Goal: Transaction & Acquisition: Book appointment/travel/reservation

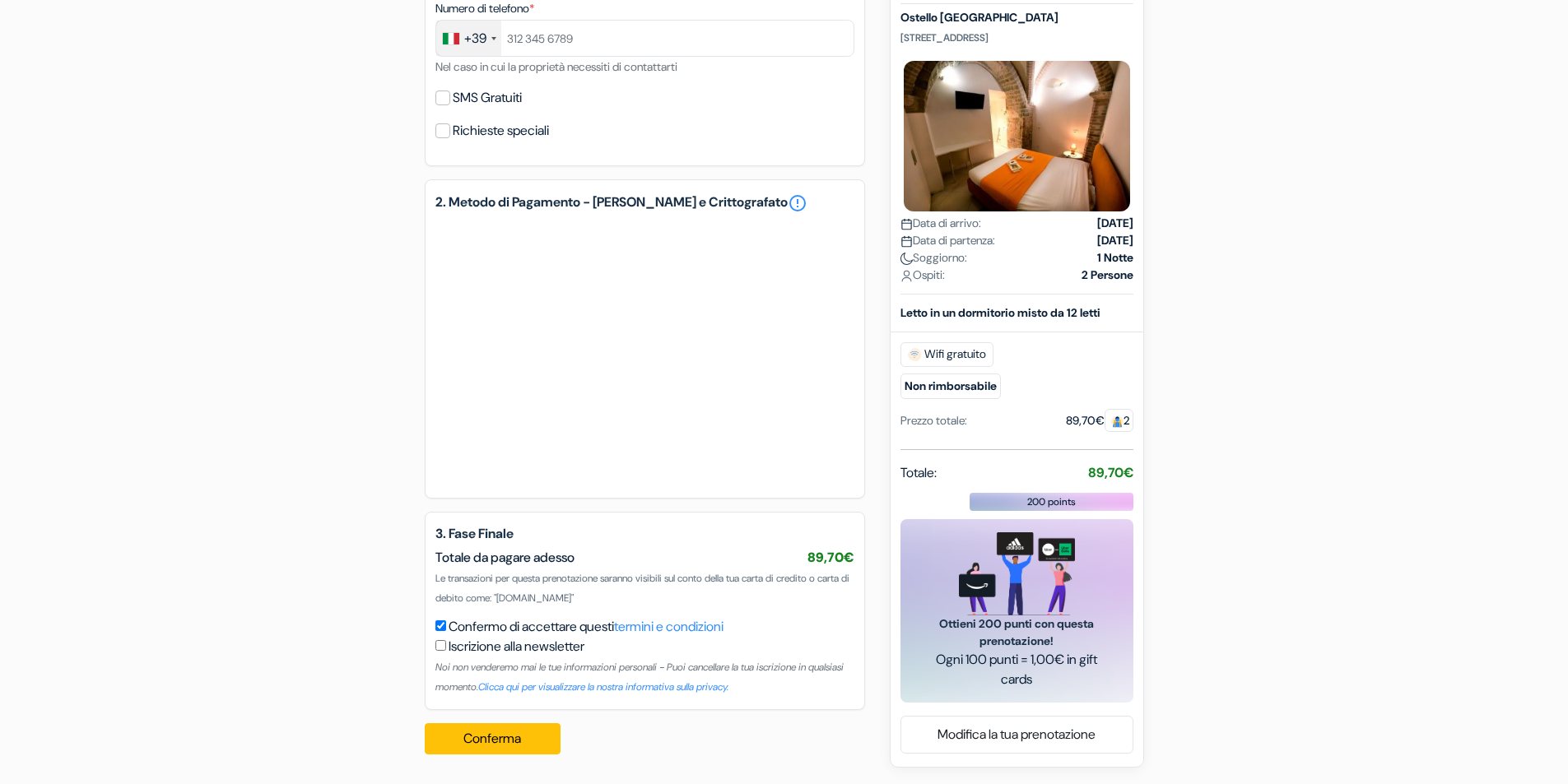
scroll to position [565, 0]
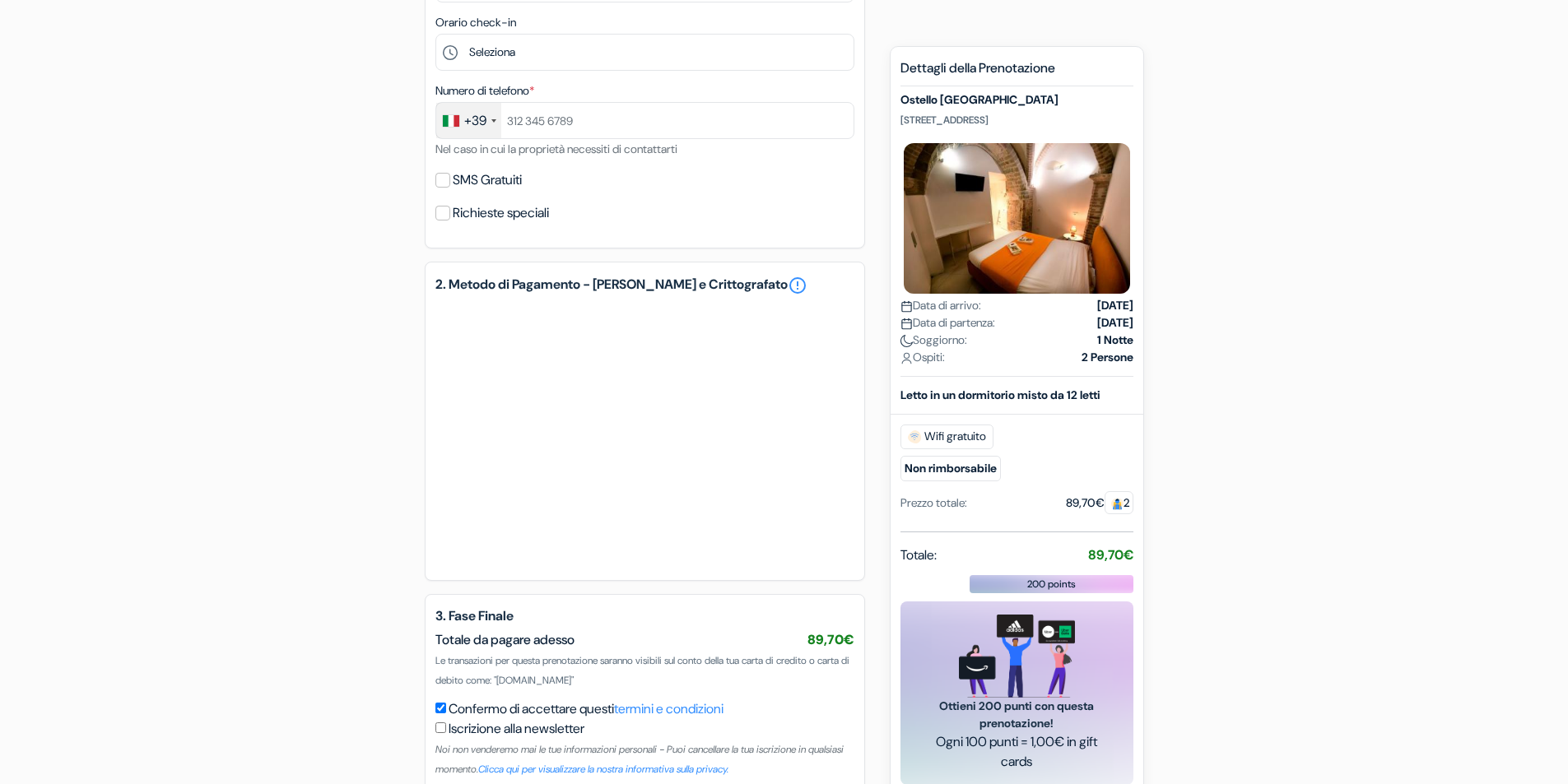
click at [957, 470] on small "Non rimborsabile" at bounding box center [950, 468] width 101 height 26
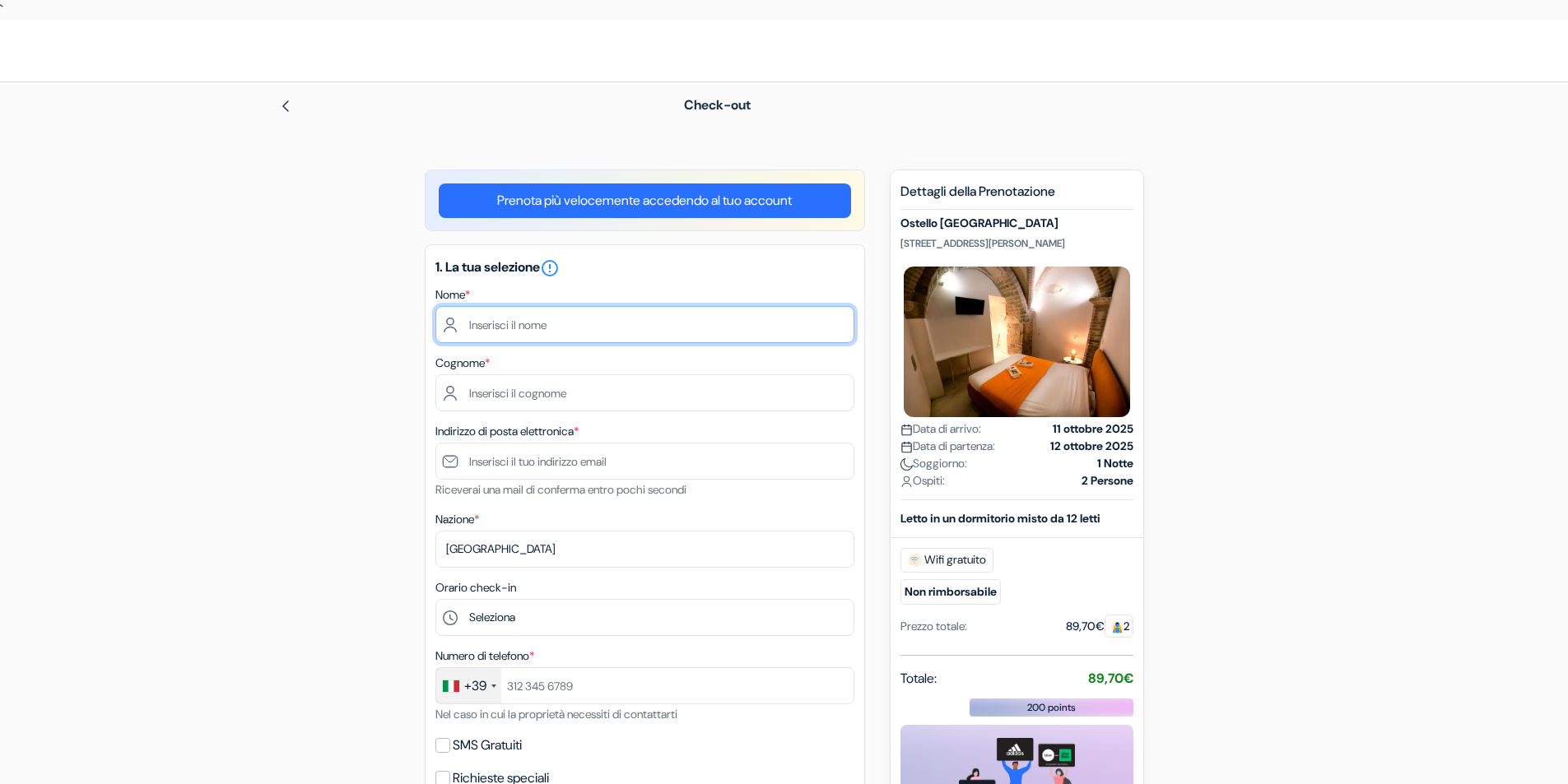
click at [530, 326] on input "text" at bounding box center [645, 324] width 419 height 37
type input "BARBARA"
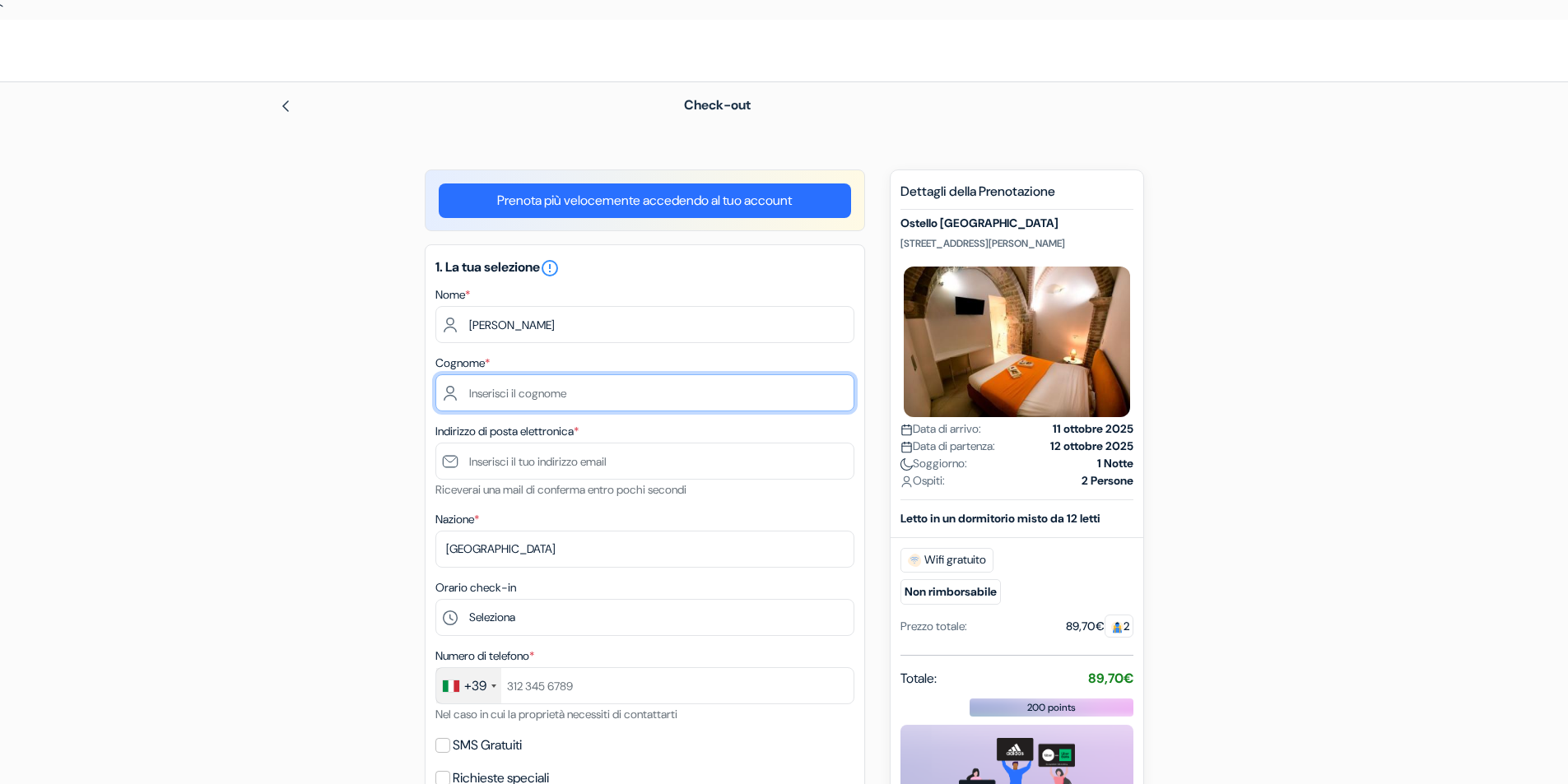
click at [506, 389] on input "text" at bounding box center [645, 392] width 419 height 37
type input "TONIOLO"
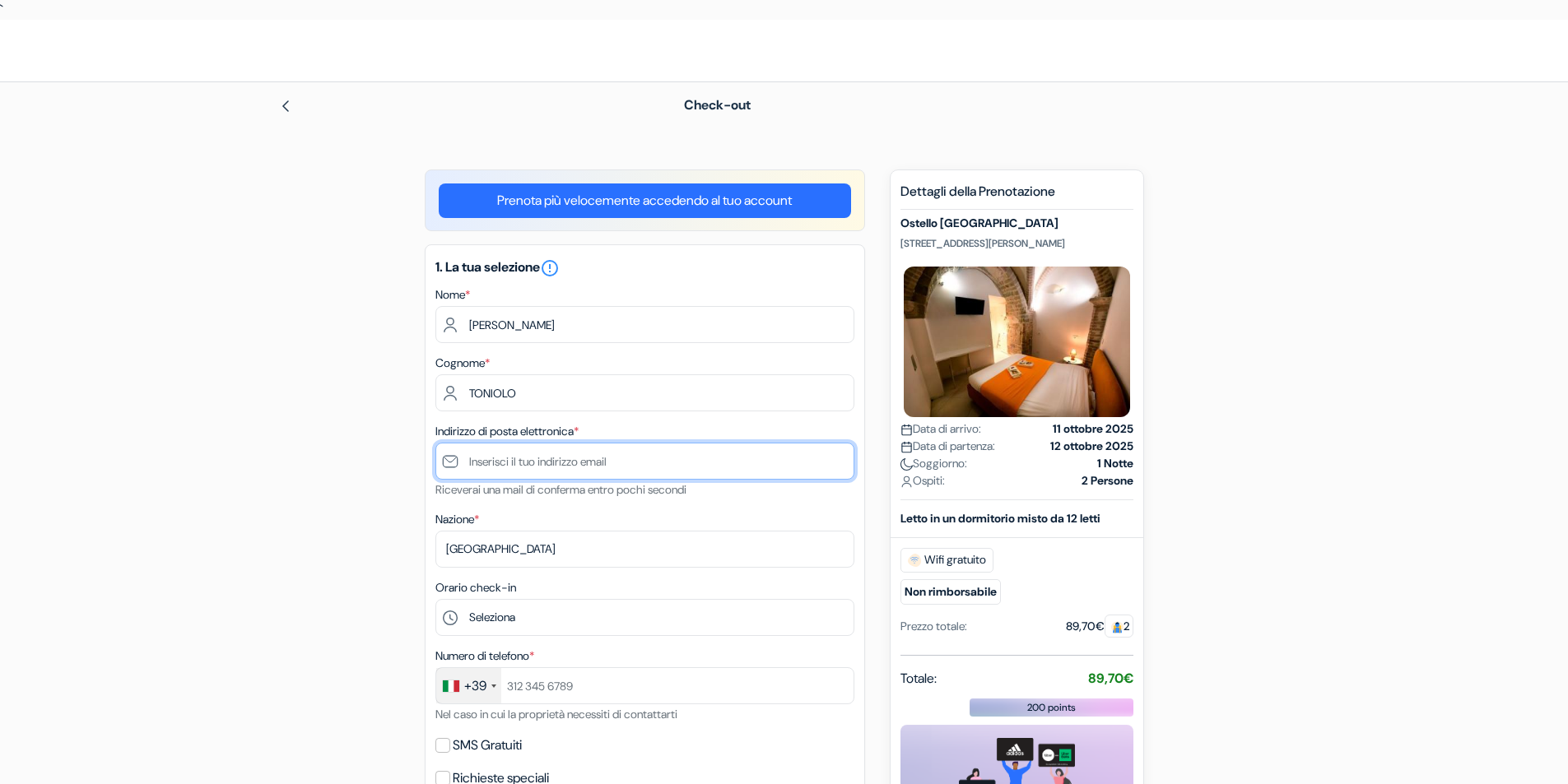
click at [557, 465] on input "text" at bounding box center [645, 460] width 419 height 37
type input "[EMAIL_ADDRESS][DOMAIN_NAME]"
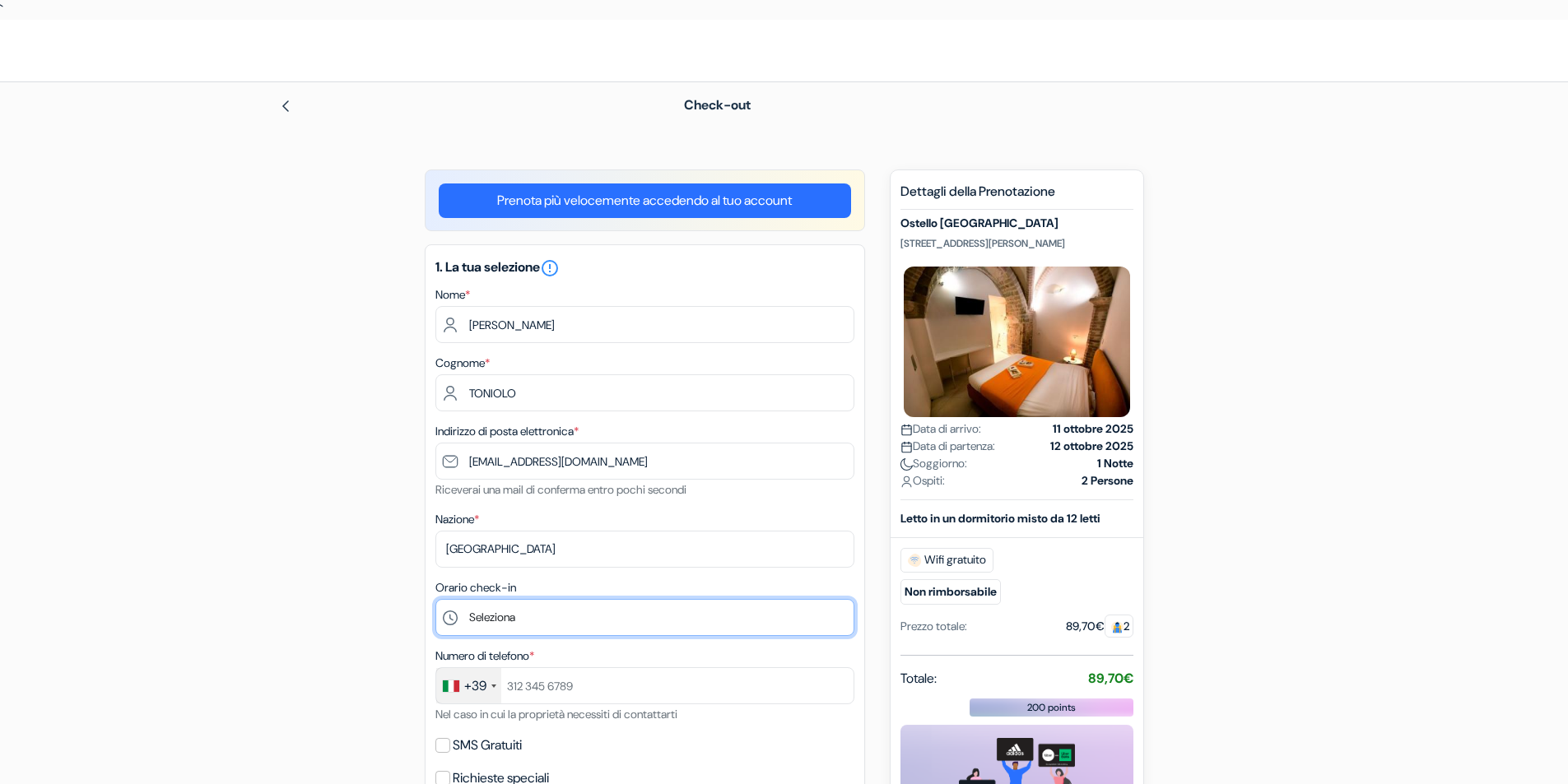
click at [595, 617] on select "Seleziona 1:00 2:00 3:00 4:00 5:00 6:00 7:00 8:00 9:00 10:00 11:00 12:00 13:00 …" at bounding box center [645, 616] width 419 height 37
select select "19"
click at [436, 598] on select "Seleziona 1:00 2:00 3:00 4:00 5:00 6:00 7:00 8:00 9:00 10:00 11:00 12:00 13:00 …" at bounding box center [645, 616] width 419 height 37
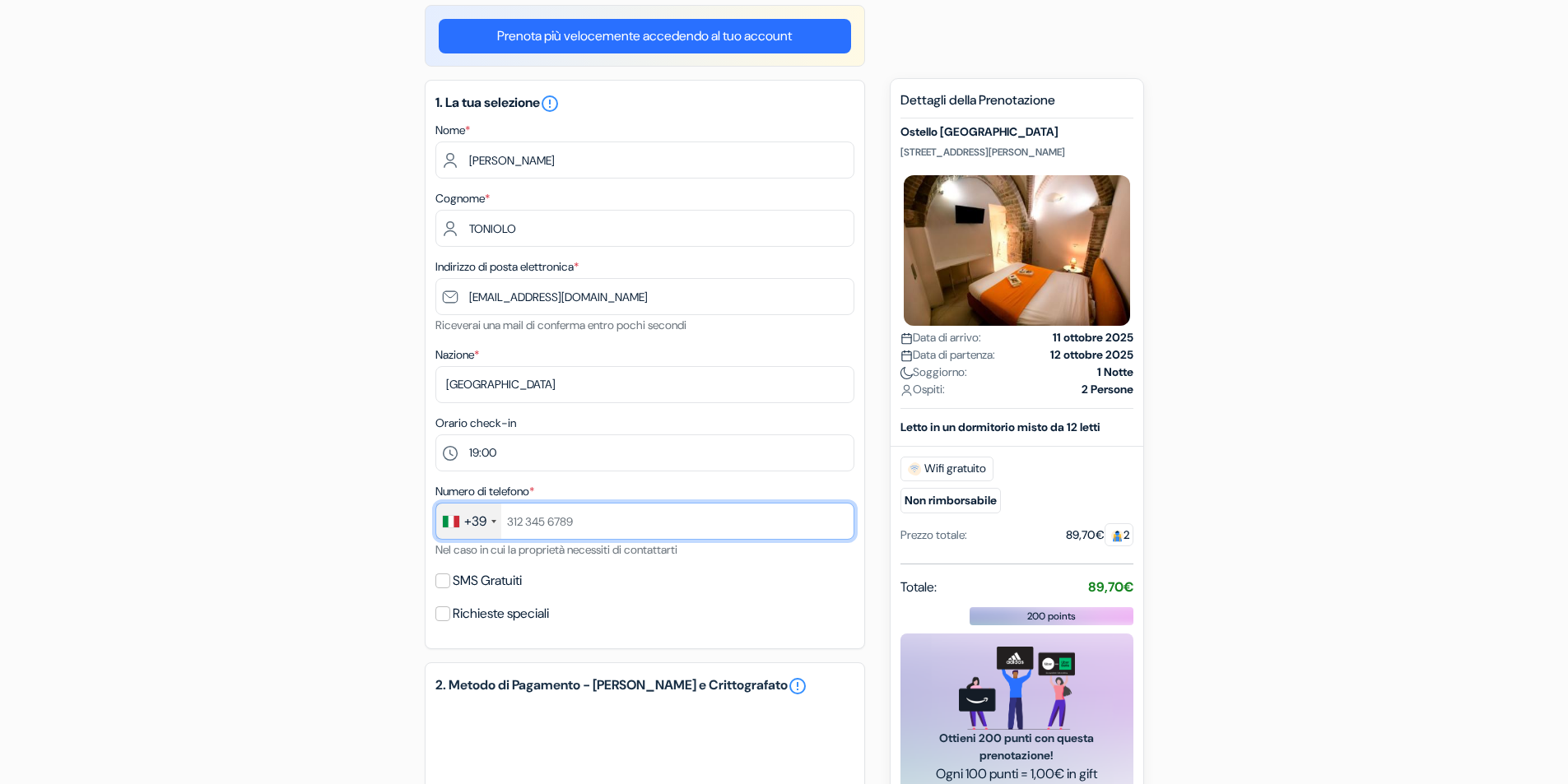
click at [589, 529] on input "text" at bounding box center [645, 520] width 419 height 37
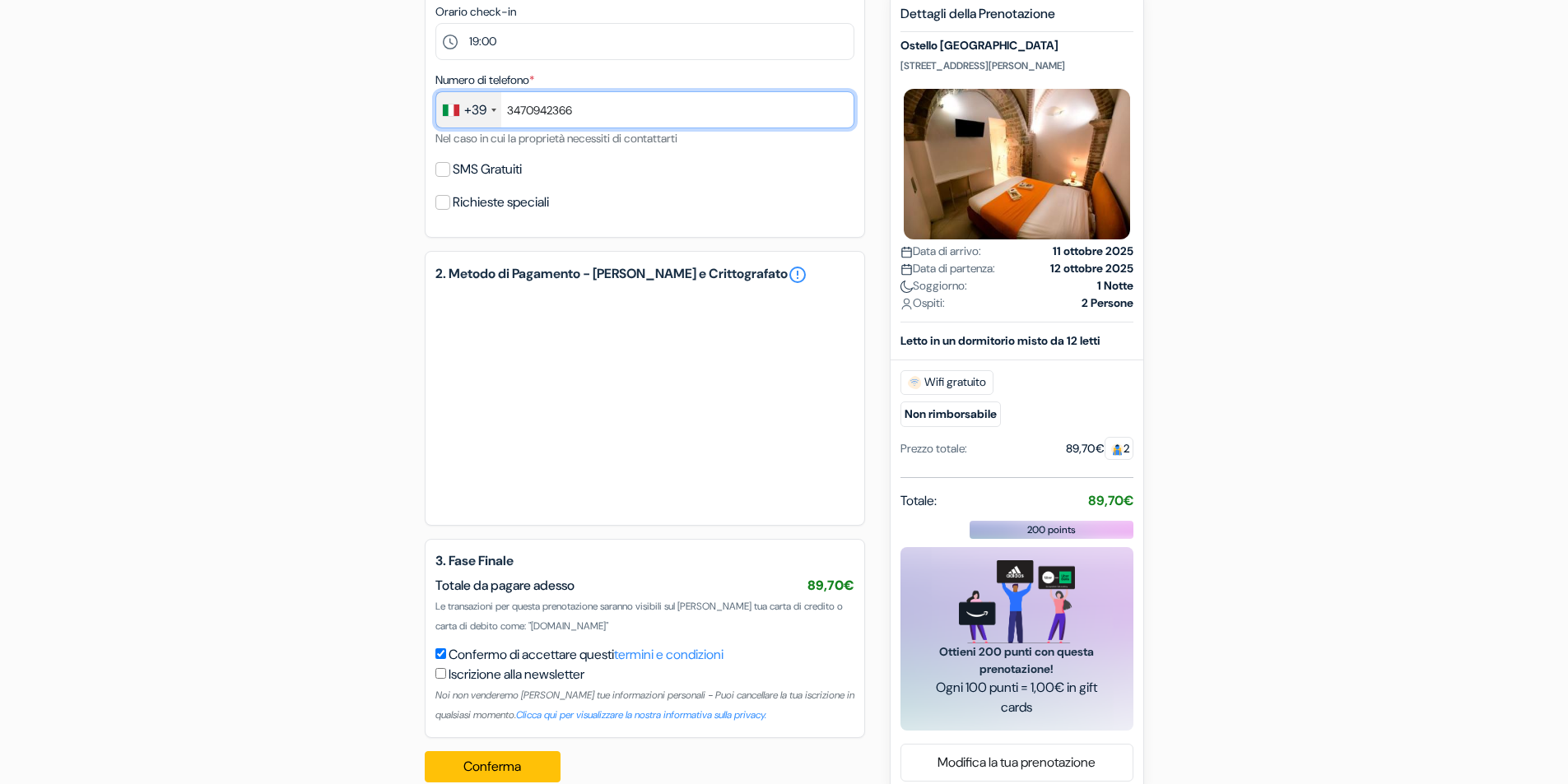
scroll to position [603, 0]
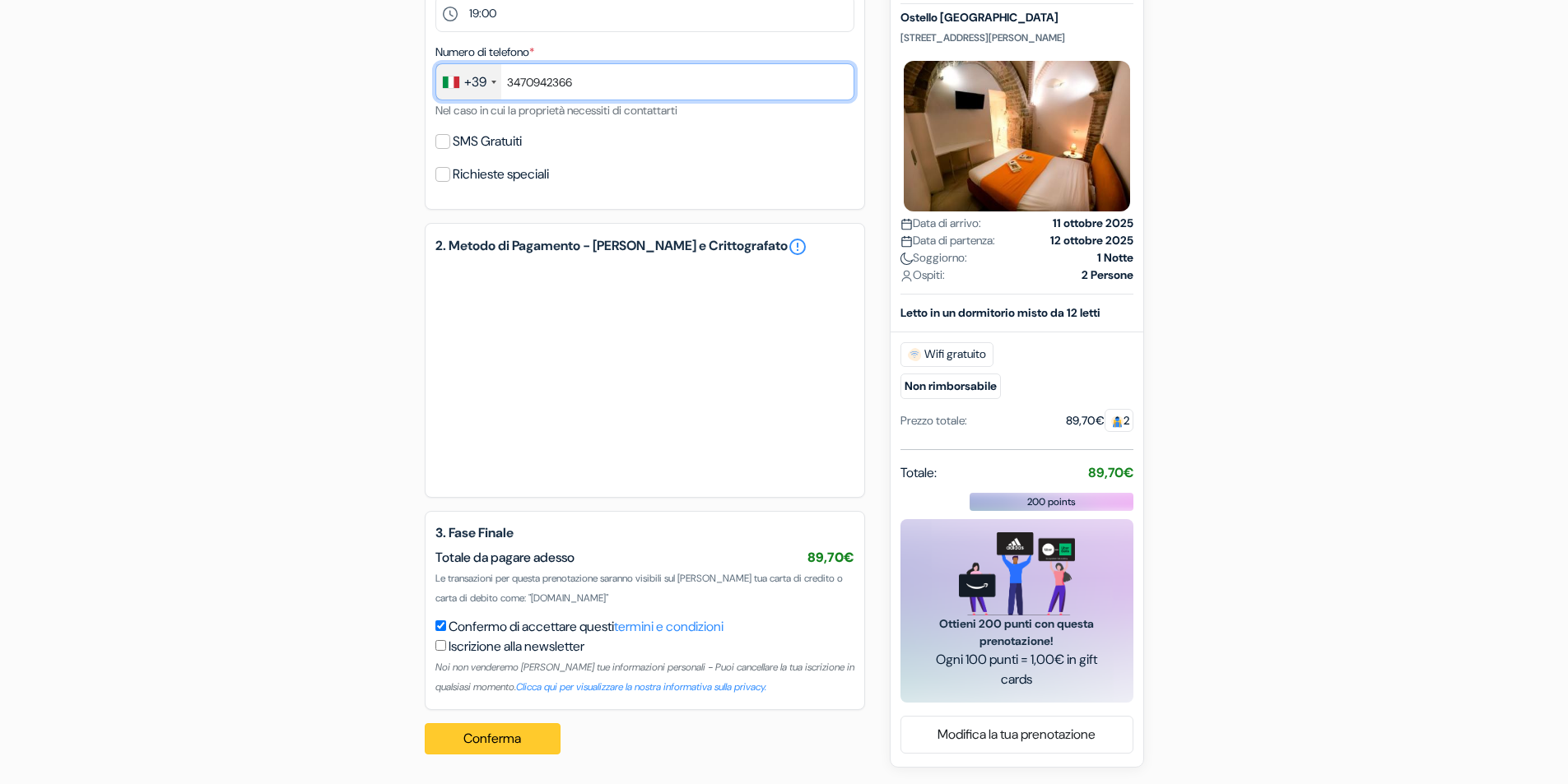
type input "3470942366"
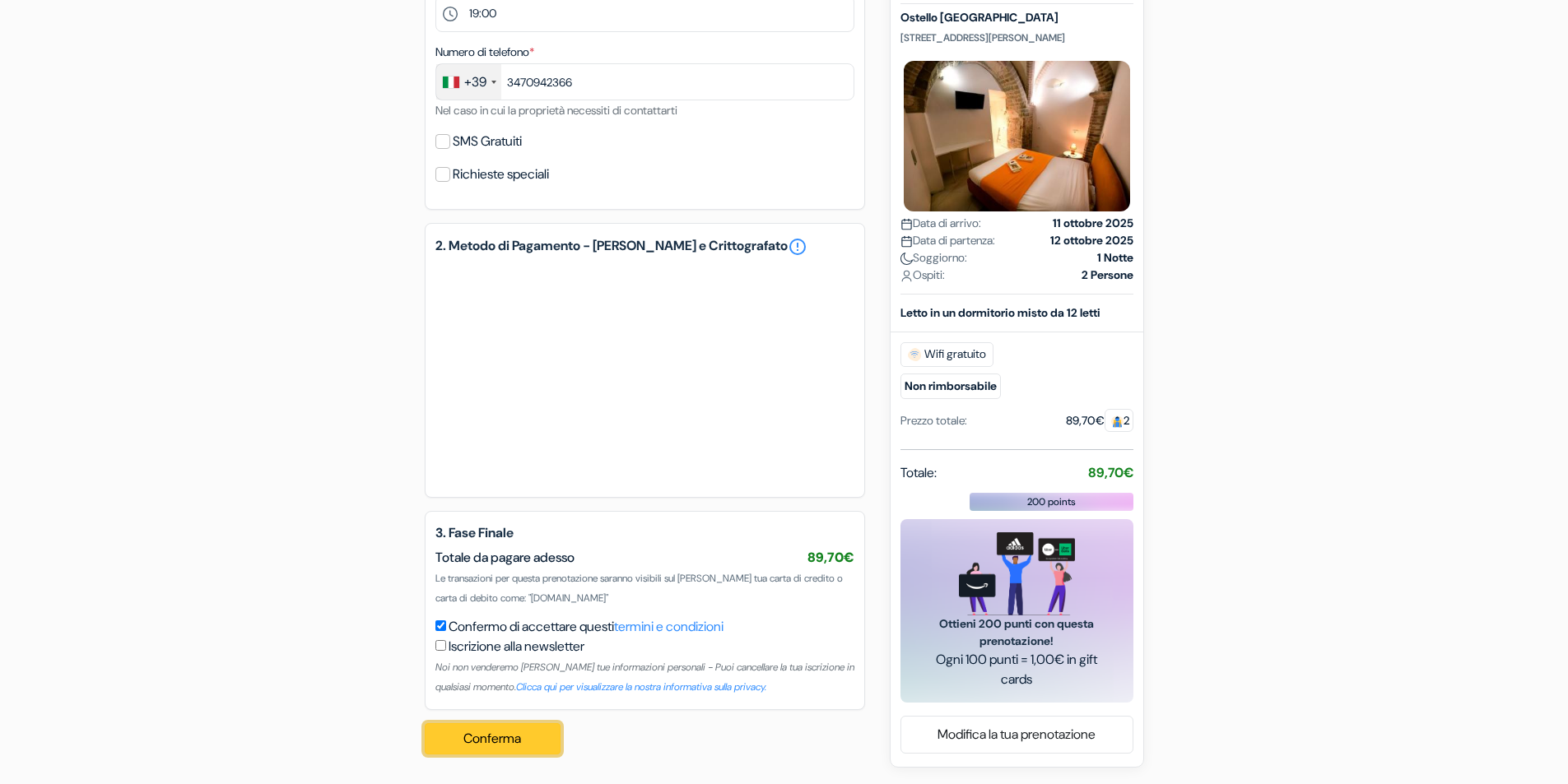
click at [505, 739] on button "Conferma Loading..." at bounding box center [493, 739] width 136 height 32
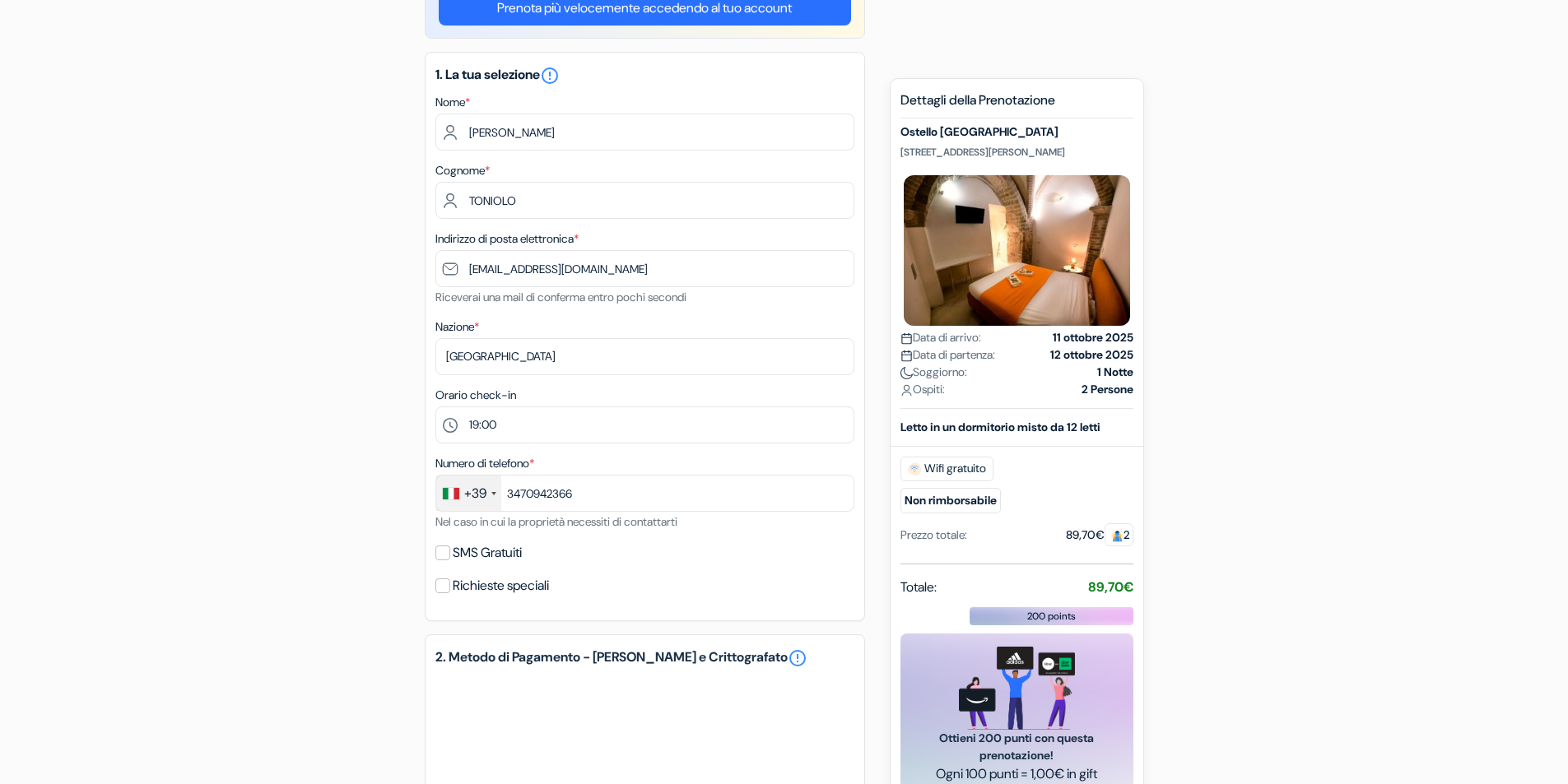
scroll to position [0, 0]
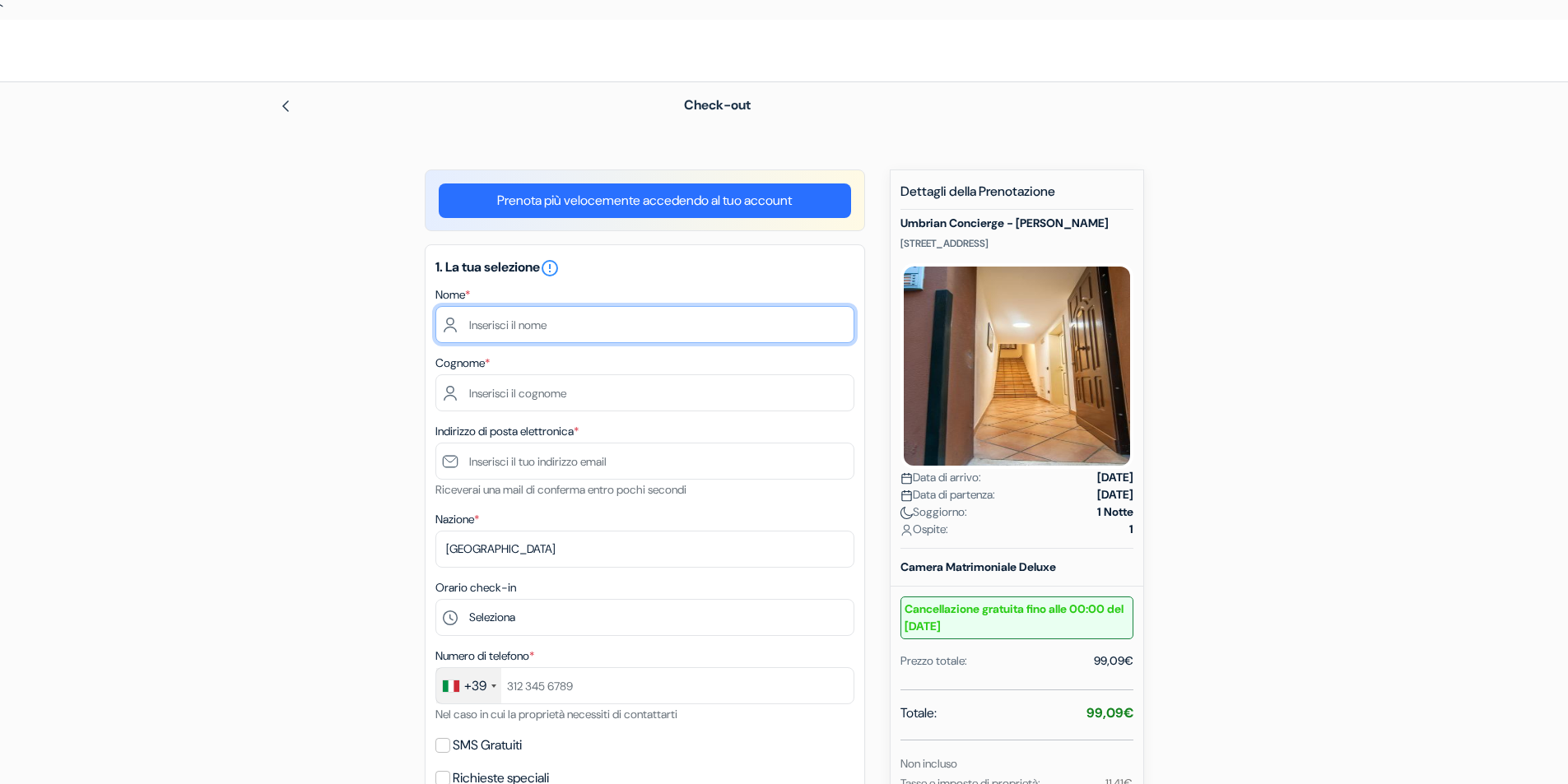
click at [544, 325] on input "text" at bounding box center [645, 324] width 419 height 37
type input "BARBARA"
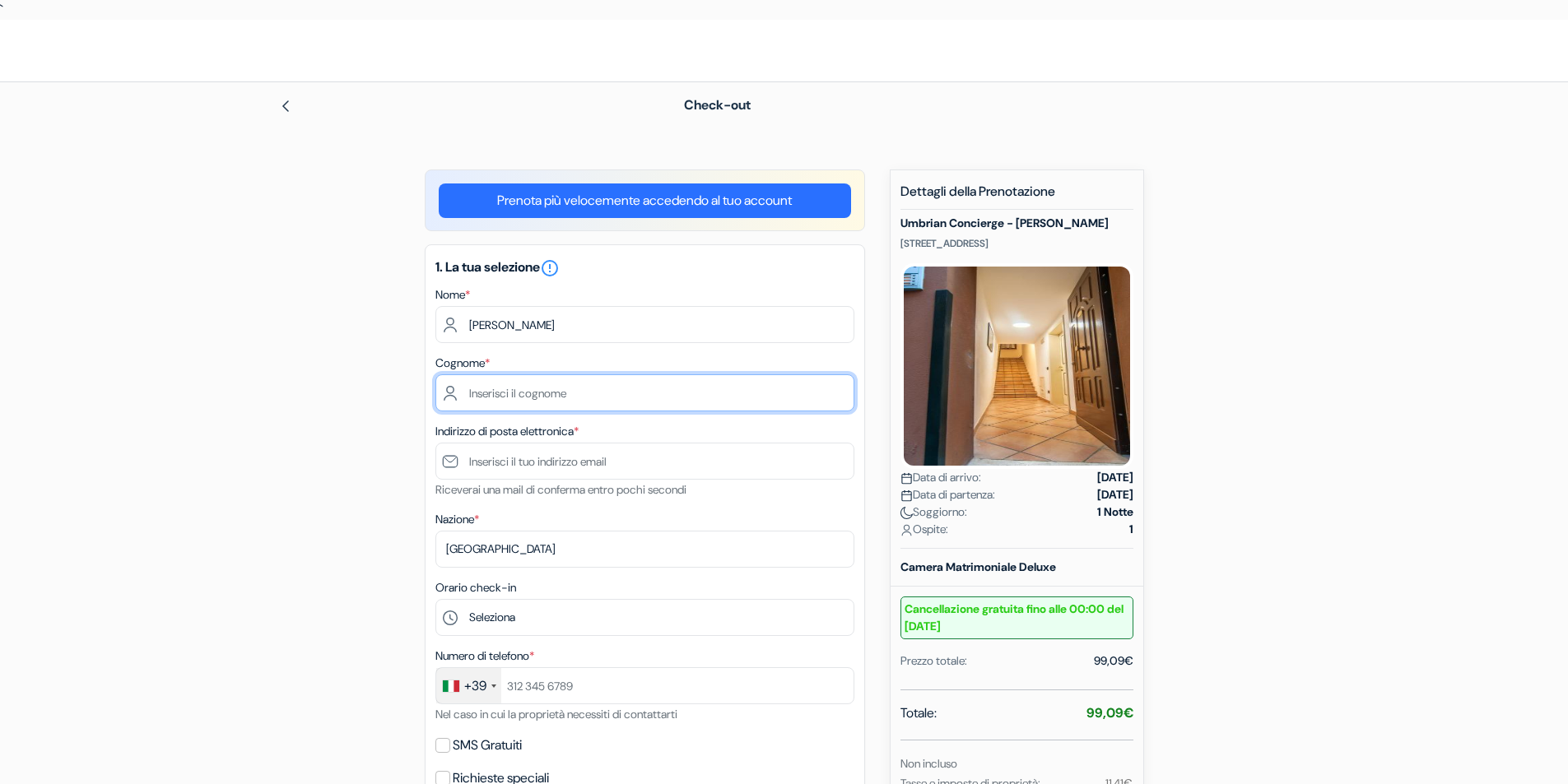
click at [535, 387] on input "text" at bounding box center [645, 392] width 419 height 37
type input "TONIOLO"
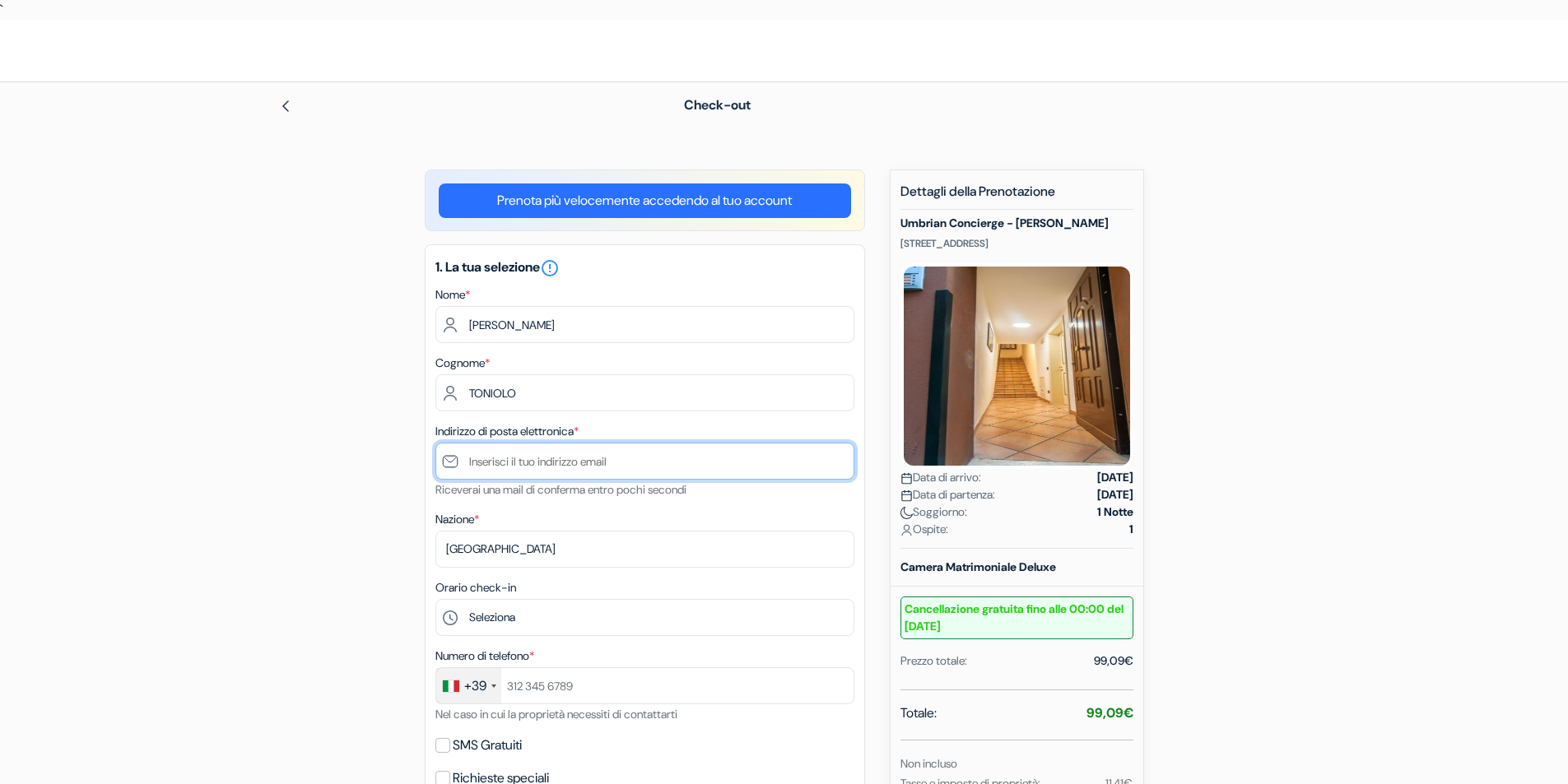
click at [535, 454] on input "text" at bounding box center [645, 460] width 419 height 37
type input "[EMAIL_ADDRESS][DOMAIN_NAME]"
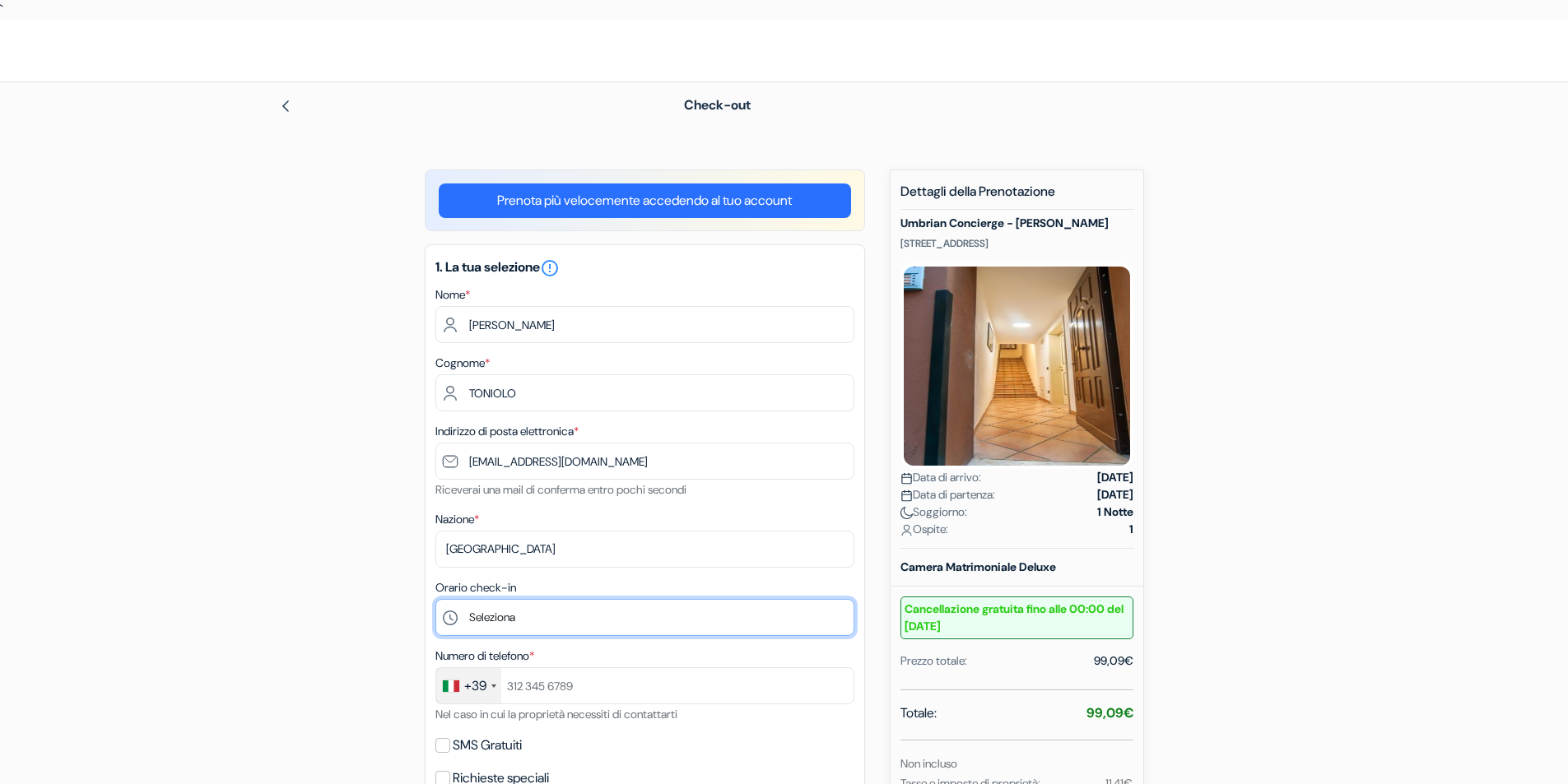
click at [573, 626] on select "Seleziona 15:00 16:00 17:00 18:00 19:00 20:00 21:00 22:00 23:00" at bounding box center [645, 616] width 419 height 37
select select "19"
click at [436, 598] on select "Seleziona 15:00 16:00 17:00 18:00 19:00 20:00 21:00 22:00 23:00" at bounding box center [645, 616] width 419 height 37
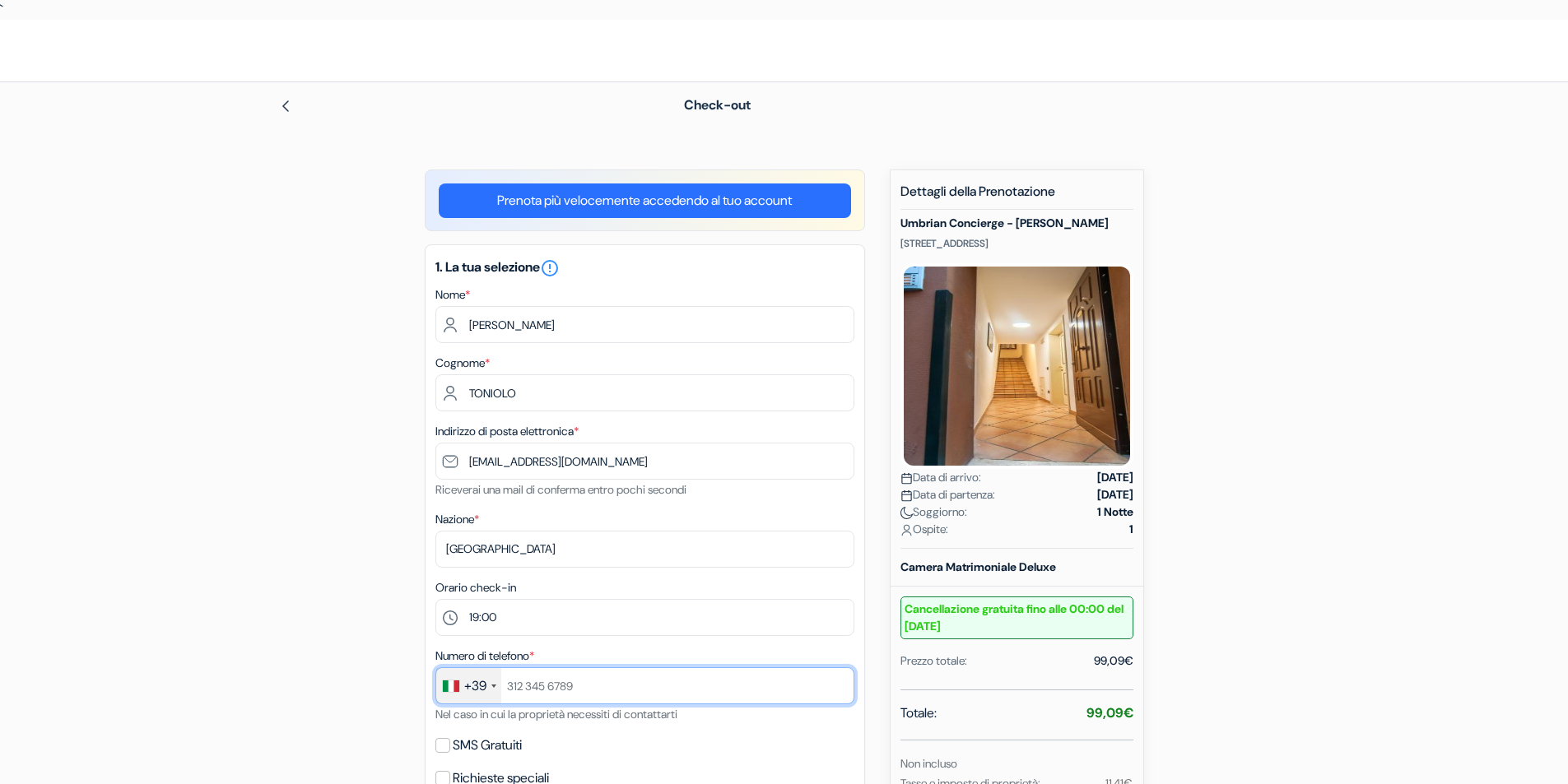
click at [605, 689] on input "text" at bounding box center [645, 684] width 419 height 37
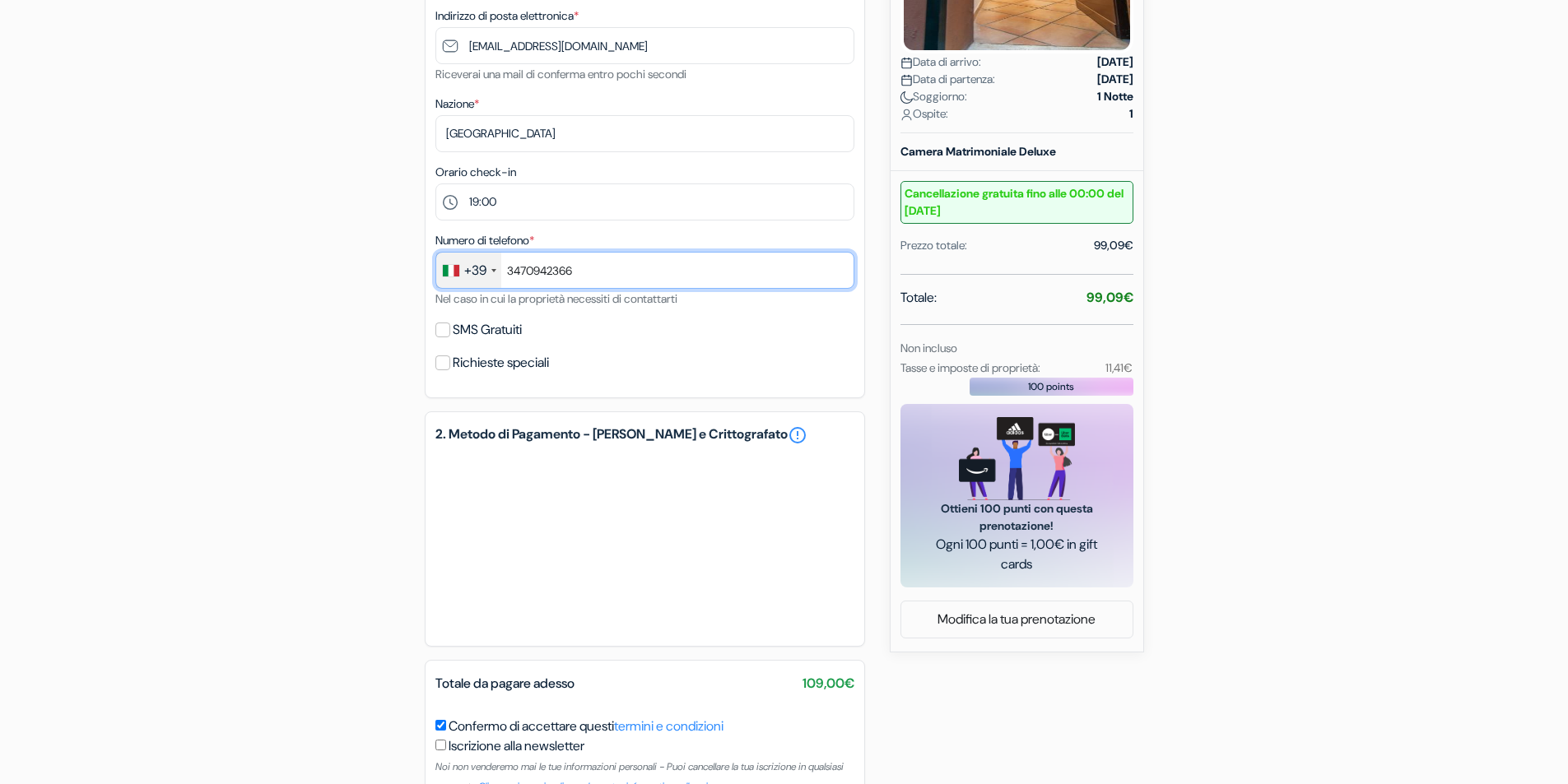
scroll to position [494, 0]
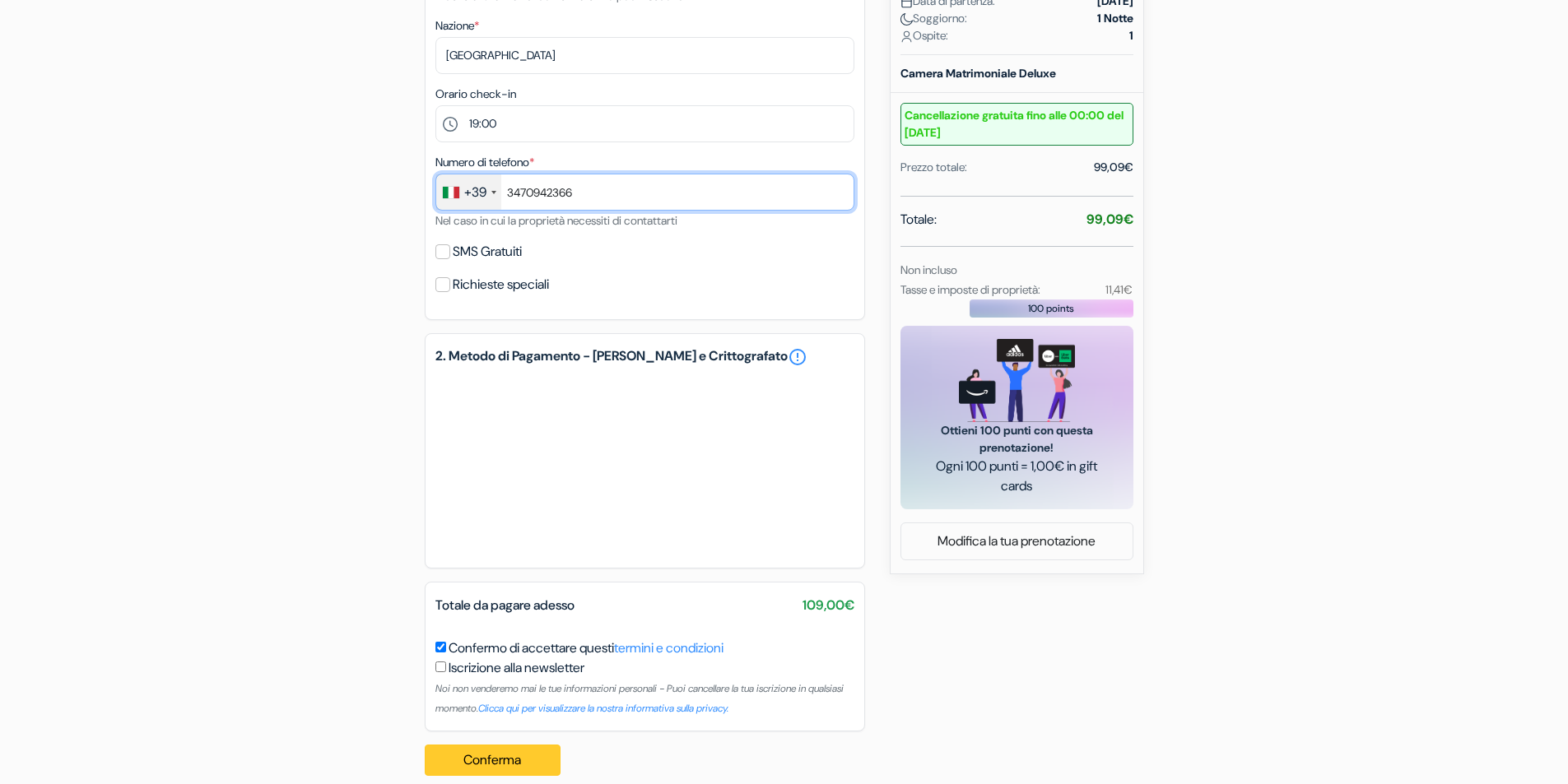
type input "3470942366"
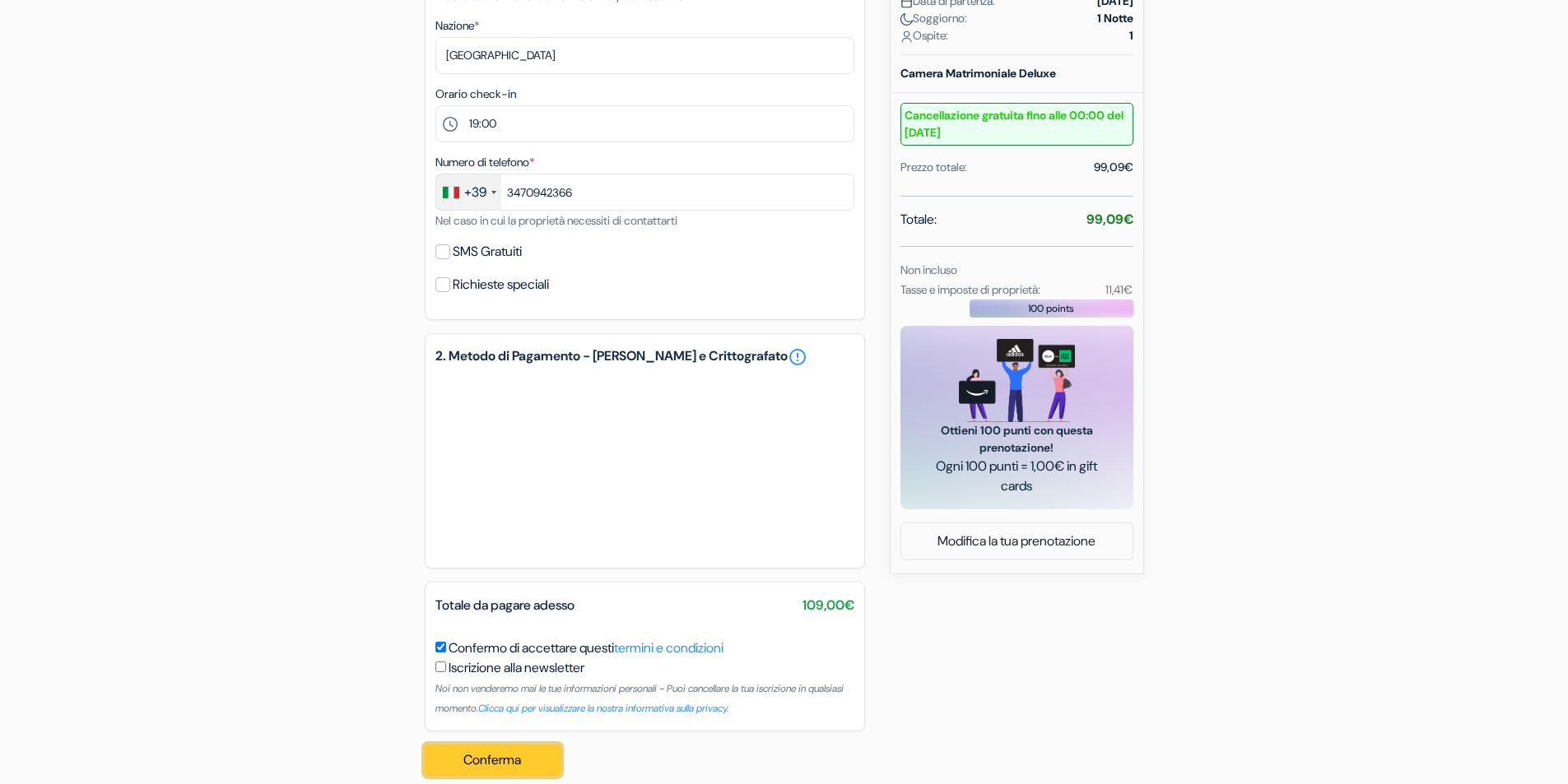
click at [496, 759] on button "Conferma Loading..." at bounding box center [493, 760] width 136 height 32
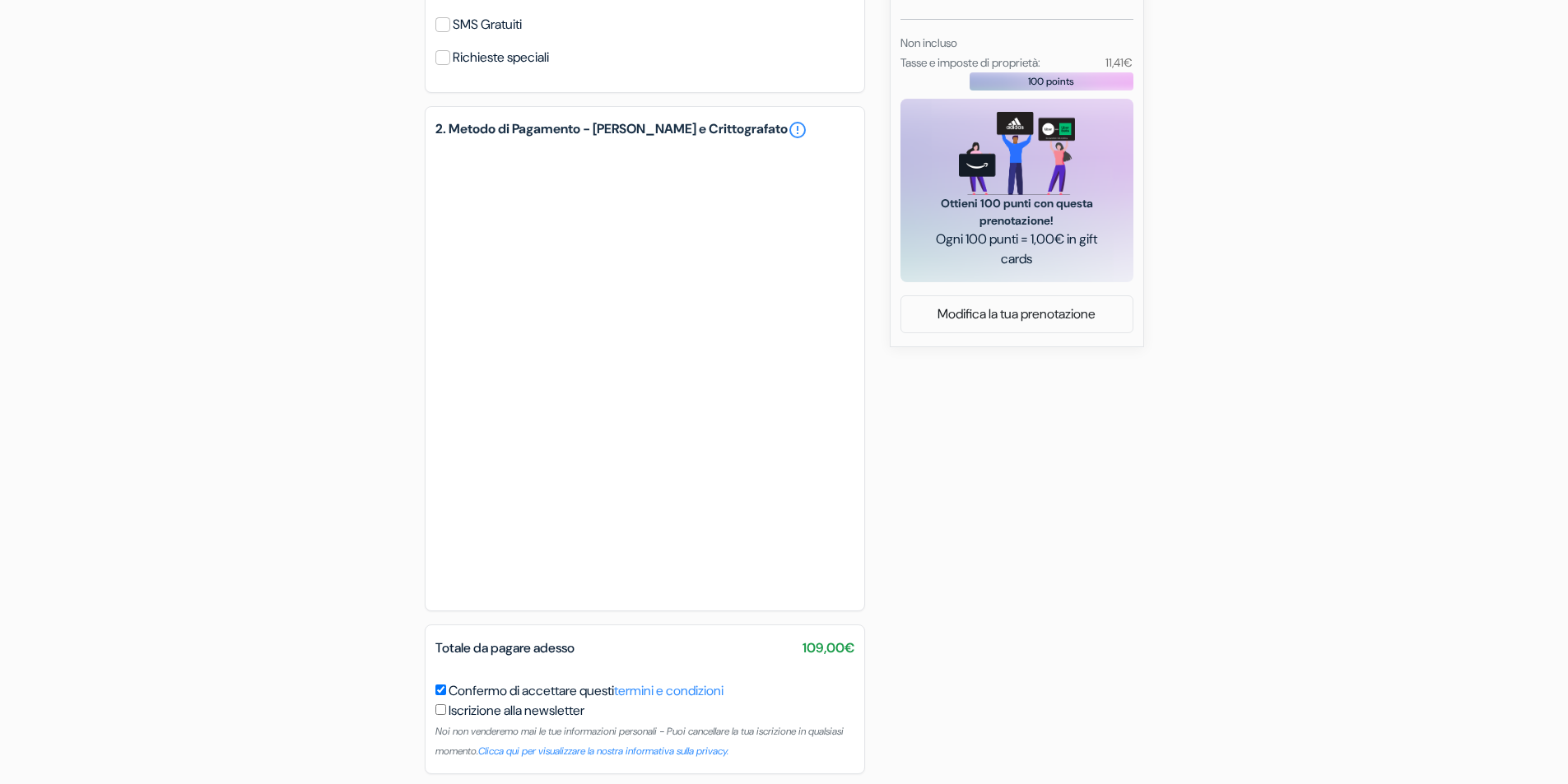
scroll to position [785, 0]
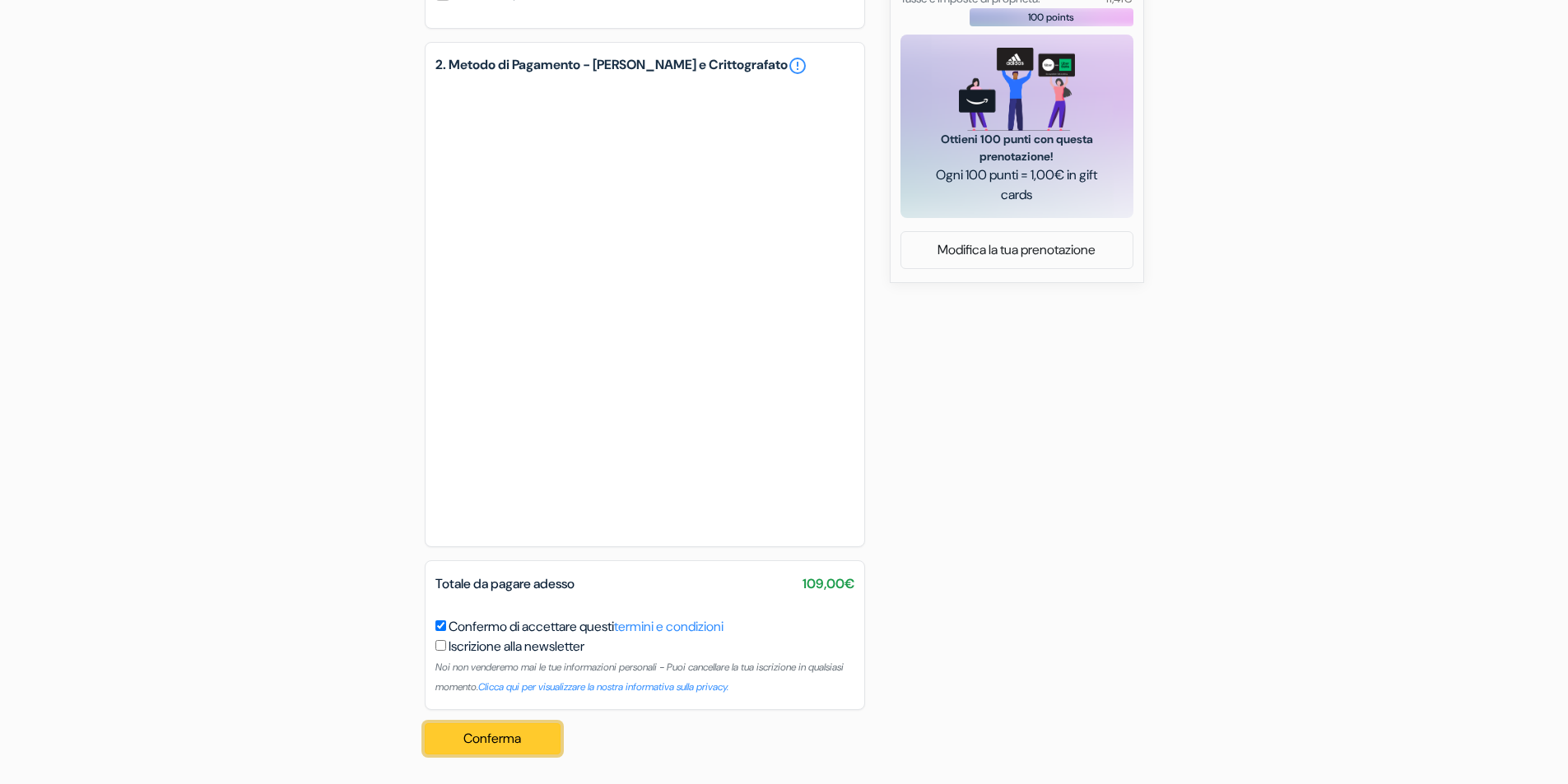
click at [492, 739] on button "Conferma Loading..." at bounding box center [493, 739] width 136 height 32
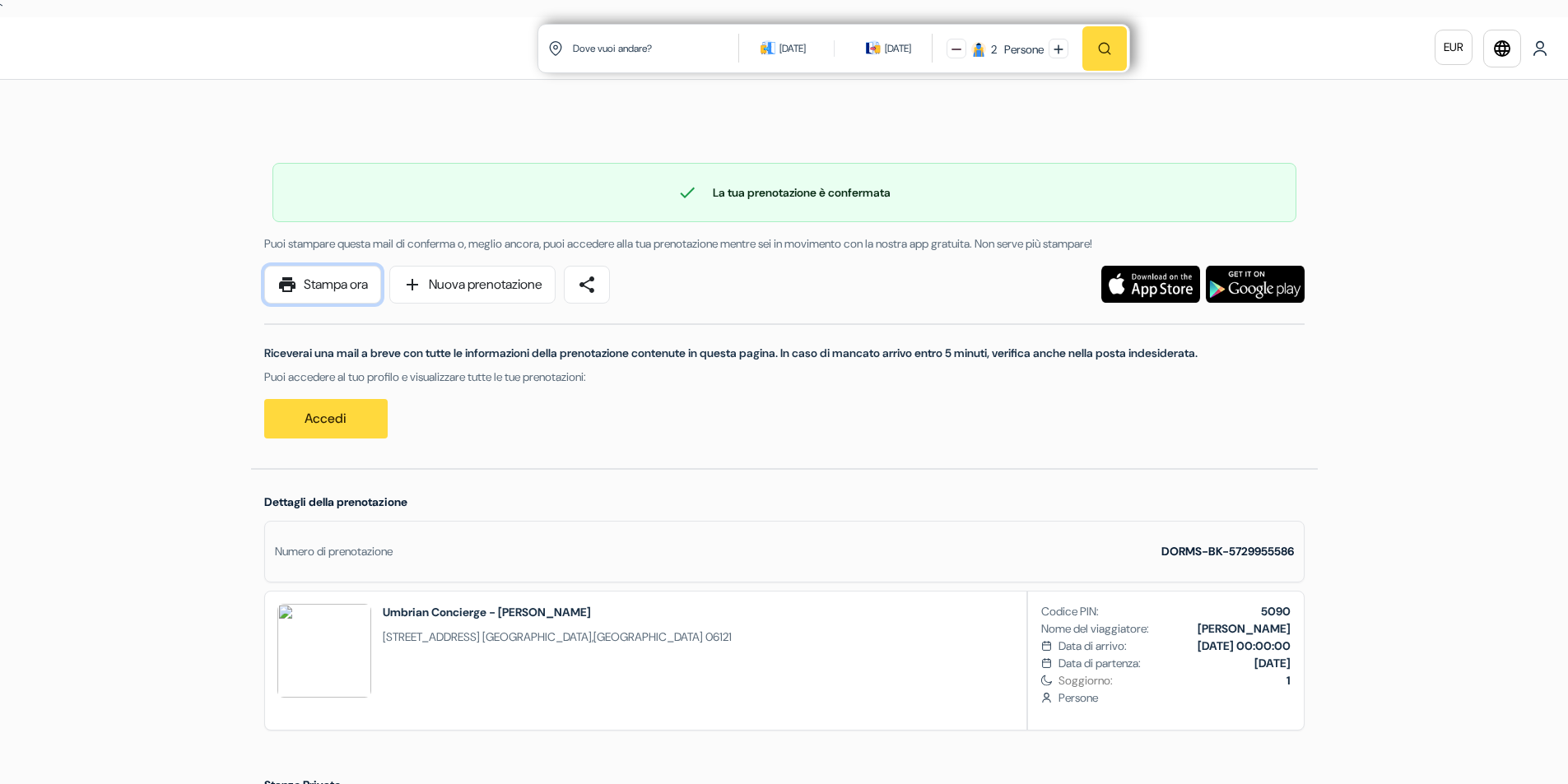
drag, startPoint x: 307, startPoint y: 284, endPoint x: 1174, endPoint y: 639, distance: 936.9
click at [307, 284] on link "print Stampa ora" at bounding box center [322, 284] width 117 height 38
